Goal: Transaction & Acquisition: Purchase product/service

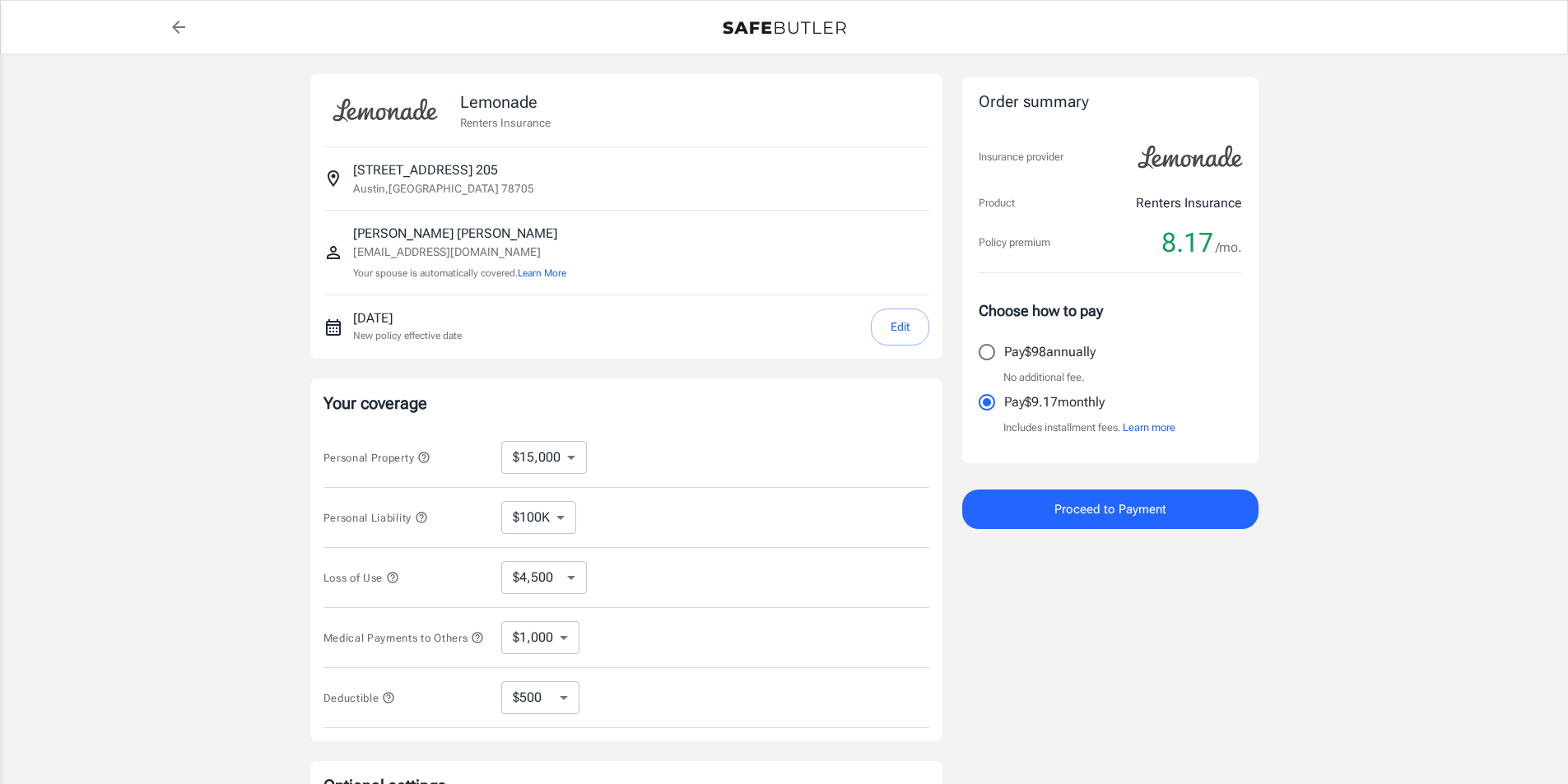
select select "15000"
select select "500"
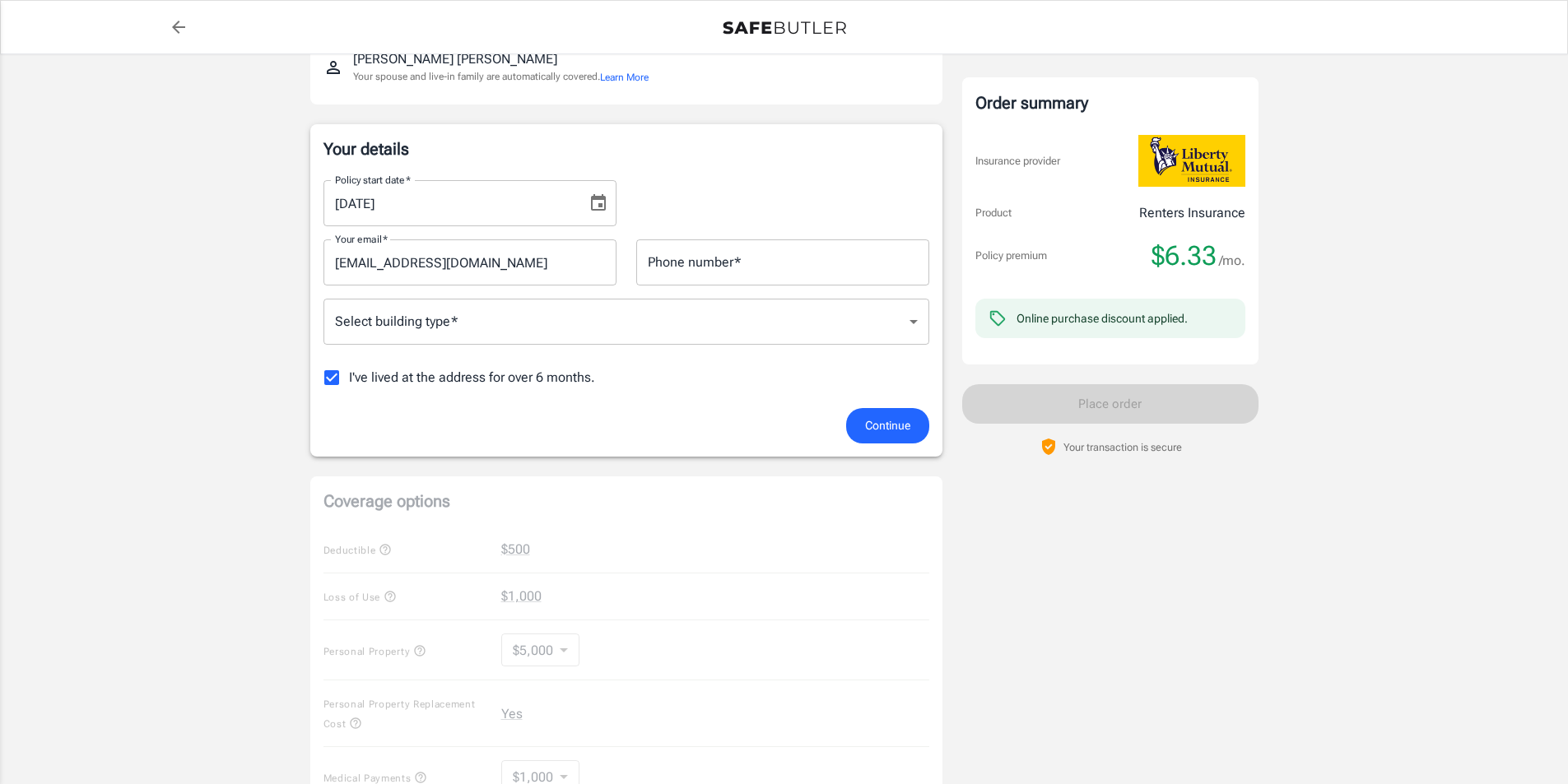
scroll to position [576, 0]
